Goal: Use online tool/utility: Use online tool/utility

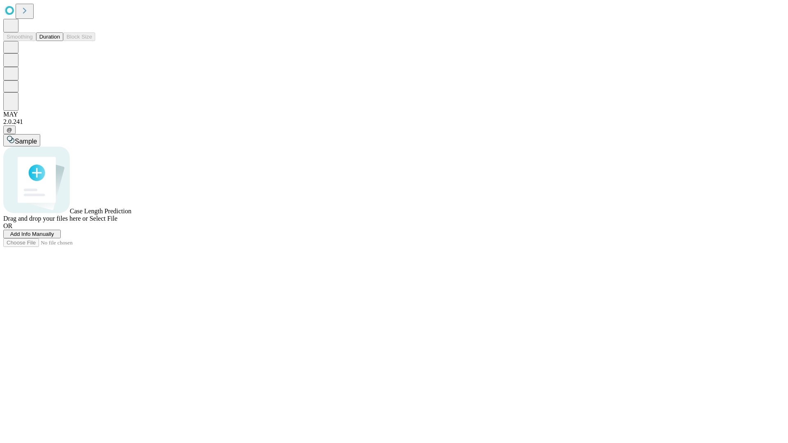
click at [60, 41] on button "Duration" at bounding box center [49, 36] width 27 height 9
click at [117, 222] on span "Select File" at bounding box center [103, 218] width 28 height 7
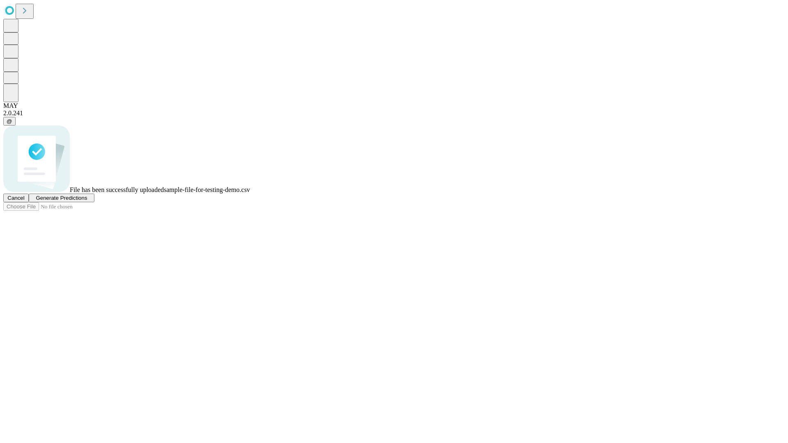
click at [87, 201] on span "Generate Predictions" at bounding box center [61, 198] width 51 height 6
